Goal: Task Accomplishment & Management: Complete application form

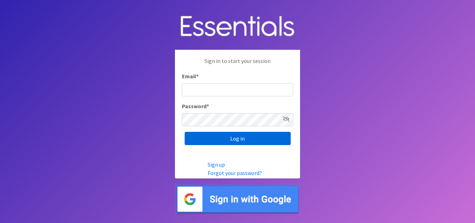
type input "[EMAIL_ADDRESS][DOMAIN_NAME]"
click at [243, 136] on input "Log in" at bounding box center [238, 138] width 106 height 13
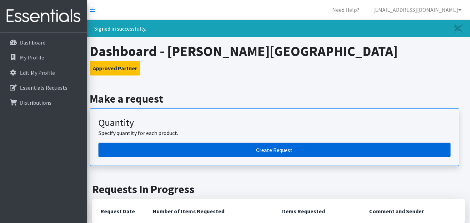
click at [276, 150] on link "Create Request" at bounding box center [274, 150] width 352 height 15
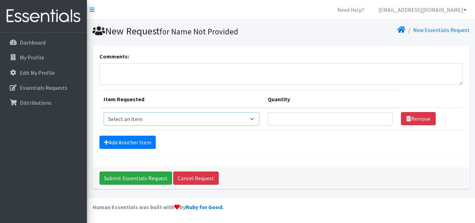
click at [254, 120] on select "Select an item Diapers - Newborn Diapers - Preemie Diapers - Size 1 Diapers - S…" at bounding box center [182, 118] width 156 height 13
select select "97"
click at [104, 112] on select "Select an item Diapers - Newborn Diapers - Preemie Diapers - Size 1 Diapers - S…" at bounding box center [182, 118] width 156 height 13
click at [289, 117] on input "Quantity" at bounding box center [330, 118] width 125 height 13
type input "600"
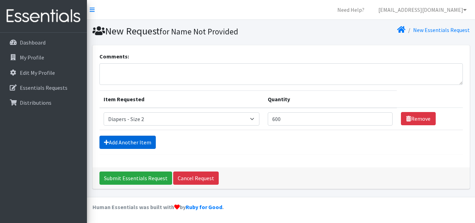
click at [118, 141] on link "Add Another Item" at bounding box center [128, 142] width 56 height 13
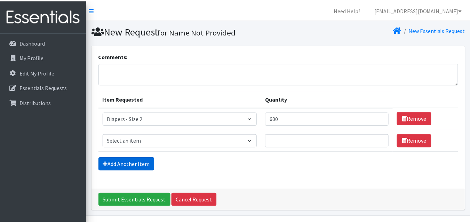
scroll to position [19, 0]
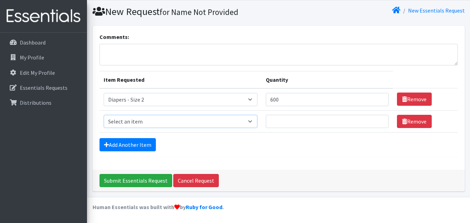
click at [252, 121] on select "Select an item Diapers - Newborn Diapers - Preemie Diapers - Size 1 Diapers - S…" at bounding box center [181, 121] width 154 height 13
select select "98"
click at [104, 115] on select "Select an item Diapers - Newborn Diapers - Preemie Diapers - Size 1 Diapers - S…" at bounding box center [181, 121] width 154 height 13
click at [283, 120] on input "Quantity" at bounding box center [327, 121] width 123 height 13
type input "800"
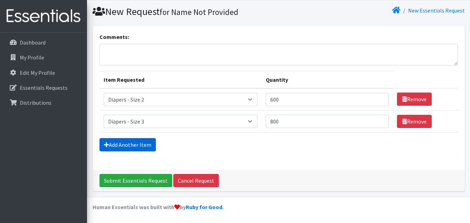
click at [135, 144] on link "Add Another Item" at bounding box center [128, 144] width 56 height 13
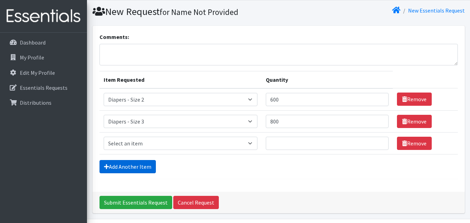
scroll to position [41, 0]
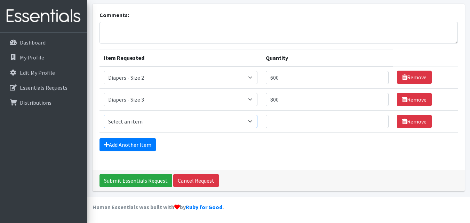
click at [148, 122] on select "Select an item Diapers - Newborn Diapers - Preemie Diapers - Size 1 Diapers - S…" at bounding box center [181, 121] width 154 height 13
select select "73"
click at [104, 115] on select "Select an item Diapers - Newborn Diapers - Preemie Diapers - Size 1 Diapers - S…" at bounding box center [181, 121] width 154 height 13
click at [280, 120] on input "Quantity" at bounding box center [327, 121] width 123 height 13
type input "800"
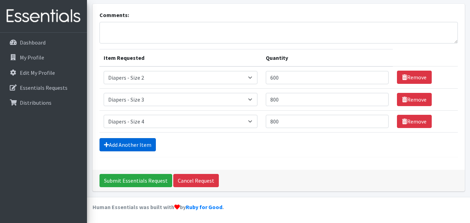
click at [120, 144] on link "Add Another Item" at bounding box center [128, 144] width 56 height 13
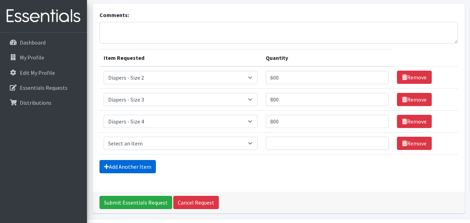
scroll to position [63, 0]
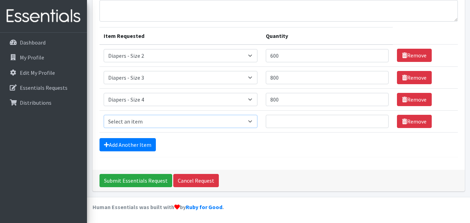
click at [147, 120] on select "Select an item Diapers - Newborn Diapers - Preemie Diapers - Size 1 Diapers - S…" at bounding box center [181, 121] width 154 height 13
select select "74"
click at [104, 115] on select "Select an item Diapers - Newborn Diapers - Preemie Diapers - Size 1 Diapers - S…" at bounding box center [181, 121] width 154 height 13
click at [298, 120] on input "Quantity" at bounding box center [327, 121] width 123 height 13
type input "800"
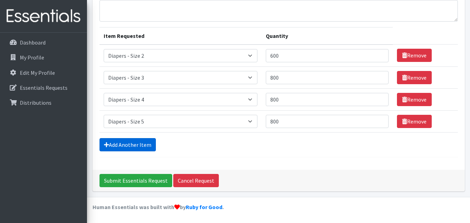
click at [126, 148] on link "Add Another Item" at bounding box center [128, 144] width 56 height 13
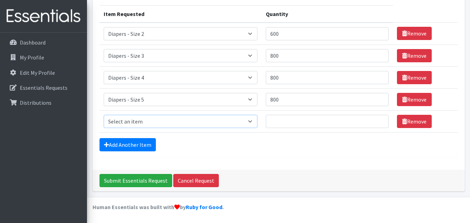
click at [257, 122] on select "Select an item Diapers - Newborn Diapers - Preemie Diapers - Size 1 Diapers - S…" at bounding box center [181, 121] width 154 height 13
select select "75"
click at [104, 115] on select "Select an item Diapers - Newborn Diapers - Preemie Diapers - Size 1 Diapers - S…" at bounding box center [181, 121] width 154 height 13
click at [286, 123] on input "Quantity" at bounding box center [327, 121] width 123 height 13
type input "1200"
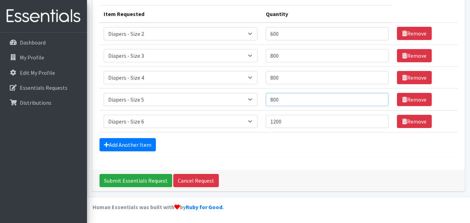
drag, startPoint x: 272, startPoint y: 98, endPoint x: 293, endPoint y: 100, distance: 20.6
click at [293, 100] on input "800" at bounding box center [327, 99] width 123 height 13
type input "1000"
click at [285, 79] on input "800" at bounding box center [327, 77] width 123 height 13
click at [379, 77] on input "801" at bounding box center [327, 77] width 123 height 13
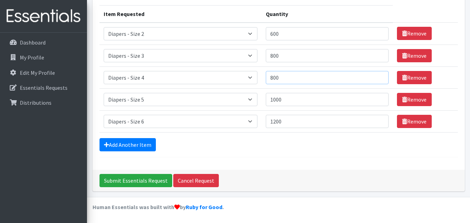
click at [380, 81] on input "800" at bounding box center [327, 77] width 123 height 13
click at [379, 81] on input "799" at bounding box center [327, 77] width 123 height 13
drag, startPoint x: 301, startPoint y: 79, endPoint x: 200, endPoint y: 76, distance: 101.3
click at [205, 76] on tr "Item Requested Select an item Diapers - Newborn Diapers - Preemie Diapers - Siz…" at bounding box center [279, 77] width 358 height 22
type input "1000"
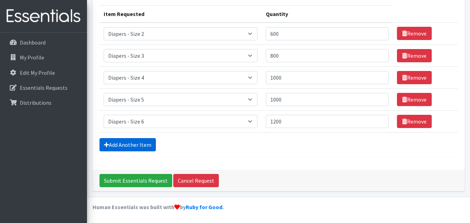
click at [130, 143] on link "Add Another Item" at bounding box center [128, 144] width 56 height 13
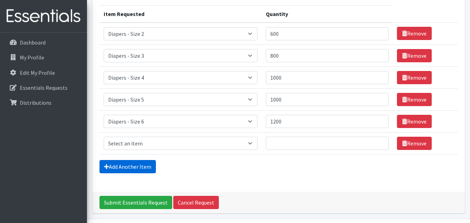
scroll to position [107, 0]
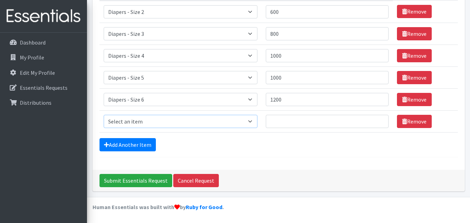
click at [244, 117] on select "Select an item Diapers - Newborn Diapers - Preemie Diapers - Size 1 Diapers - S…" at bounding box center [181, 121] width 154 height 13
select select "94"
click at [104, 115] on select "Select an item Diapers - Newborn Diapers - Preemie Diapers - Size 1 Diapers - S…" at bounding box center [181, 121] width 154 height 13
click at [288, 118] on input "Quantity" at bounding box center [327, 121] width 123 height 13
type input "200"
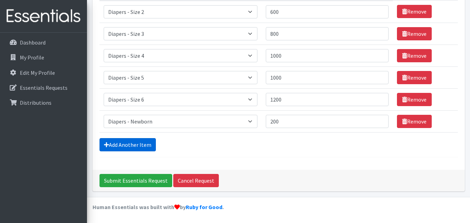
click at [127, 145] on link "Add Another Item" at bounding box center [128, 144] width 56 height 13
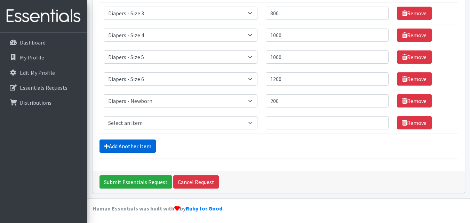
scroll to position [129, 0]
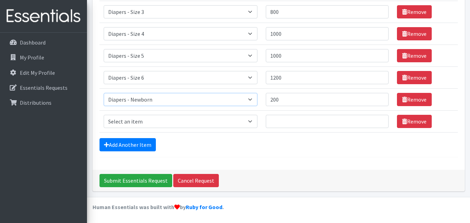
click at [254, 100] on select "Select an item Diapers - Newborn Diapers - Preemie Diapers - Size 1 Diapers - S…" at bounding box center [181, 99] width 154 height 13
select select "96"
click at [104, 93] on select "Select an item Diapers - Newborn Diapers - Preemie Diapers - Size 1 Diapers - S…" at bounding box center [181, 99] width 154 height 13
click at [252, 120] on select "Select an item Diapers - Newborn Diapers - Preemie Diapers - Size 1 Diapers - S…" at bounding box center [181, 121] width 154 height 13
select select "15015"
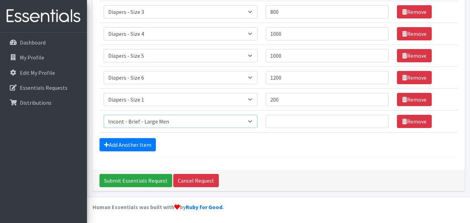
click at [104, 115] on select "Select an item Diapers - Newborn Diapers - Preemie Diapers - Size 1 Diapers - S…" at bounding box center [181, 121] width 154 height 13
click at [278, 120] on input "Quantity" at bounding box center [327, 121] width 123 height 13
type input "40"
click at [136, 142] on link "Add Another Item" at bounding box center [128, 144] width 56 height 13
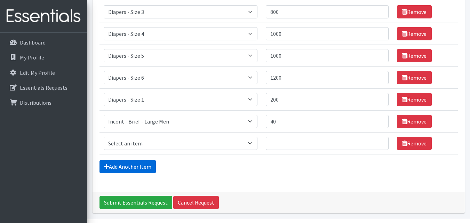
scroll to position [151, 0]
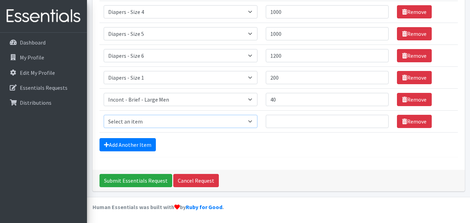
click at [140, 122] on select "Select an item Diapers - Newborn Diapers - Preemie Diapers - Size 1 Diapers - S…" at bounding box center [181, 121] width 154 height 13
select select "4021"
click at [104, 115] on select "Select an item Diapers - Newborn Diapers - Preemie Diapers - Size 1 Diapers - S…" at bounding box center [181, 121] width 154 height 13
click at [305, 123] on input "Quantity" at bounding box center [327, 121] width 123 height 13
type input "100"
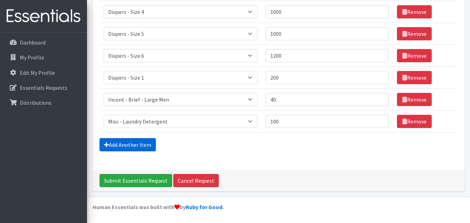
click at [140, 145] on link "Add Another Item" at bounding box center [128, 144] width 56 height 13
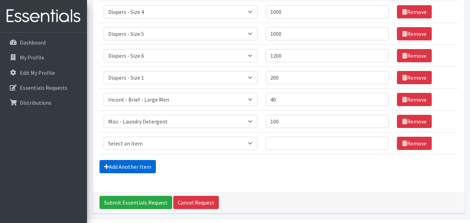
scroll to position [173, 0]
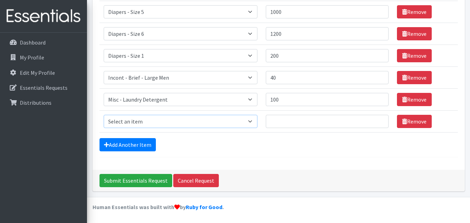
click at [222, 120] on select "Select an item Diapers - Newborn Diapers - Preemie Diapers - Size 1 Diapers - S…" at bounding box center [181, 121] width 154 height 13
select select "87"
click at [104, 115] on select "Select an item Diapers - Newborn Diapers - Preemie Diapers - Size 1 Diapers - S…" at bounding box center [181, 121] width 154 height 13
click at [280, 121] on input "Quantity" at bounding box center [327, 121] width 123 height 13
type input "100"
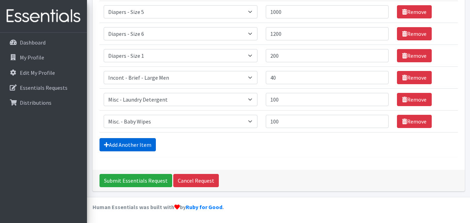
click at [124, 145] on link "Add Another Item" at bounding box center [128, 144] width 56 height 13
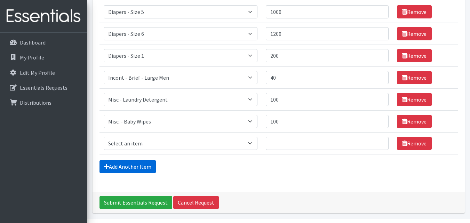
scroll to position [195, 0]
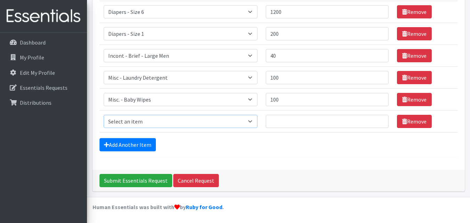
click at [140, 123] on select "Select an item Diapers - Newborn Diapers - Preemie Diapers - Size 1 Diapers - S…" at bounding box center [181, 121] width 154 height 13
select select "9067"
click at [104, 115] on select "Select an item Diapers - Newborn Diapers - Preemie Diapers - Size 1 Diapers - S…" at bounding box center [181, 121] width 154 height 13
click at [281, 123] on input "Quantity" at bounding box center [327, 121] width 123 height 13
type input "25"
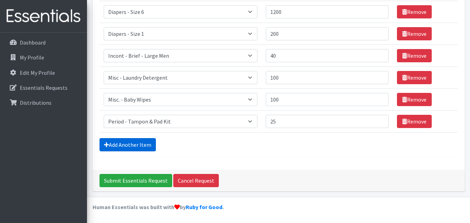
click at [128, 147] on link "Add Another Item" at bounding box center [128, 144] width 56 height 13
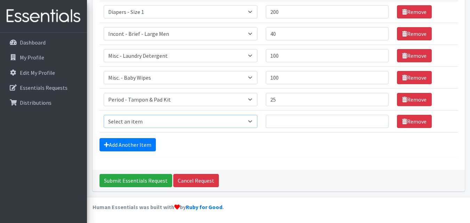
click at [150, 123] on select "Select an item Diapers - Newborn Diapers - Preemie Diapers - Size 1 Diapers - S…" at bounding box center [181, 121] width 154 height 13
click at [285, 120] on input "Quantity" at bounding box center [327, 121] width 123 height 13
click at [419, 120] on link "Remove" at bounding box center [414, 121] width 35 height 13
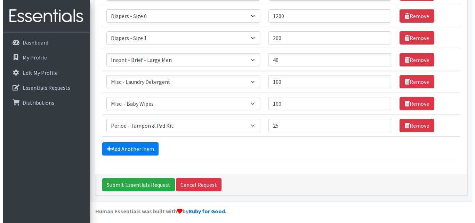
scroll to position [195, 0]
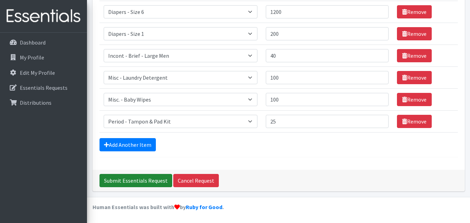
click at [129, 179] on input "Submit Essentials Request" at bounding box center [136, 180] width 73 height 13
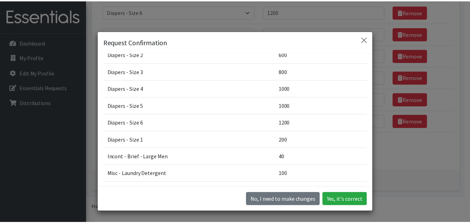
scroll to position [70, 0]
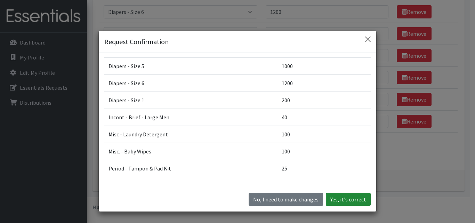
click at [343, 199] on button "Yes, it's correct" at bounding box center [348, 199] width 45 height 13
